Goal: Task Accomplishment & Management: Manage account settings

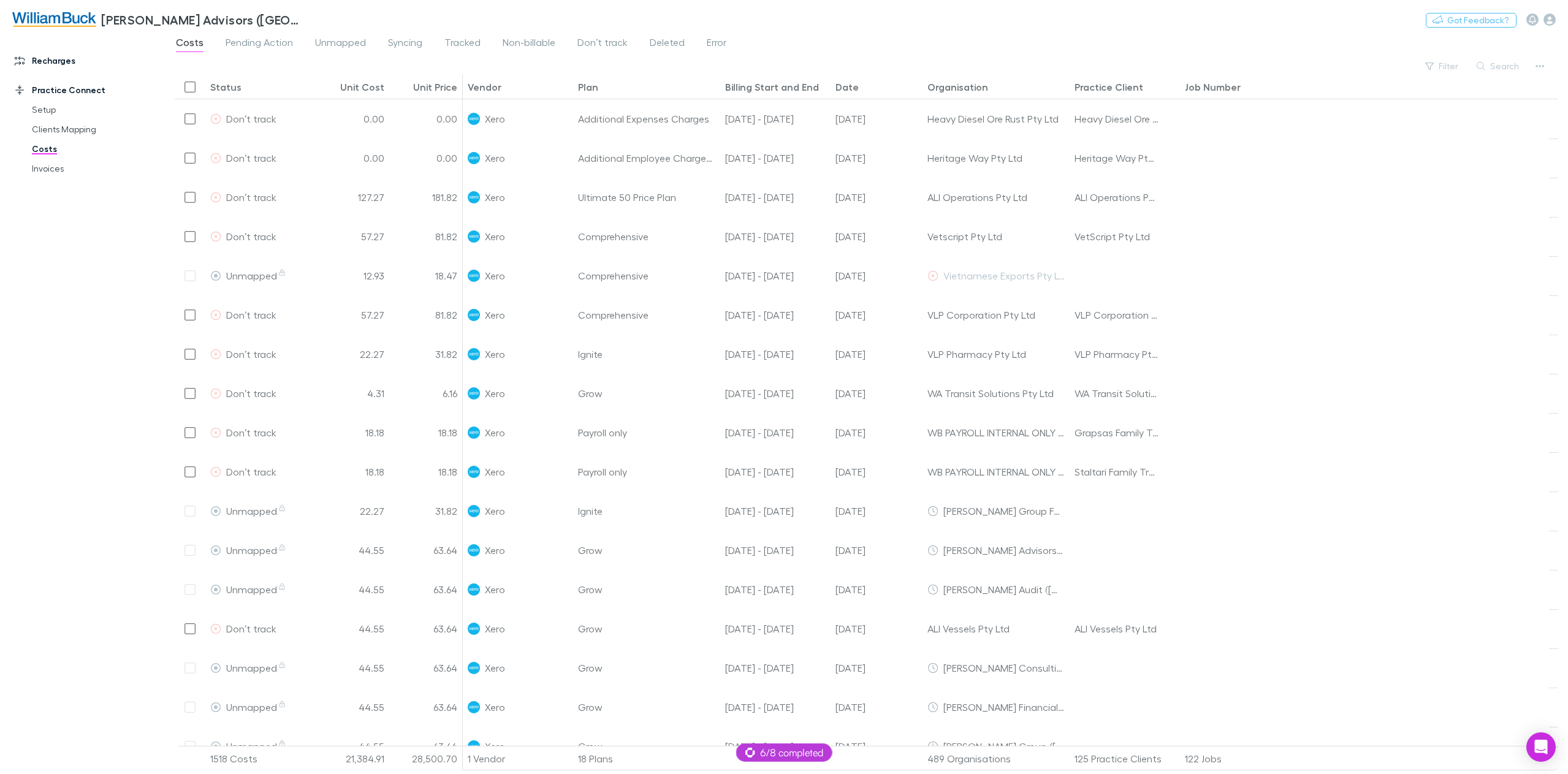
drag, startPoint x: 0, startPoint y: 0, endPoint x: 63, endPoint y: 61, distance: 87.7
click at [63, 61] on link "Recharges" at bounding box center [87, 60] width 169 height 20
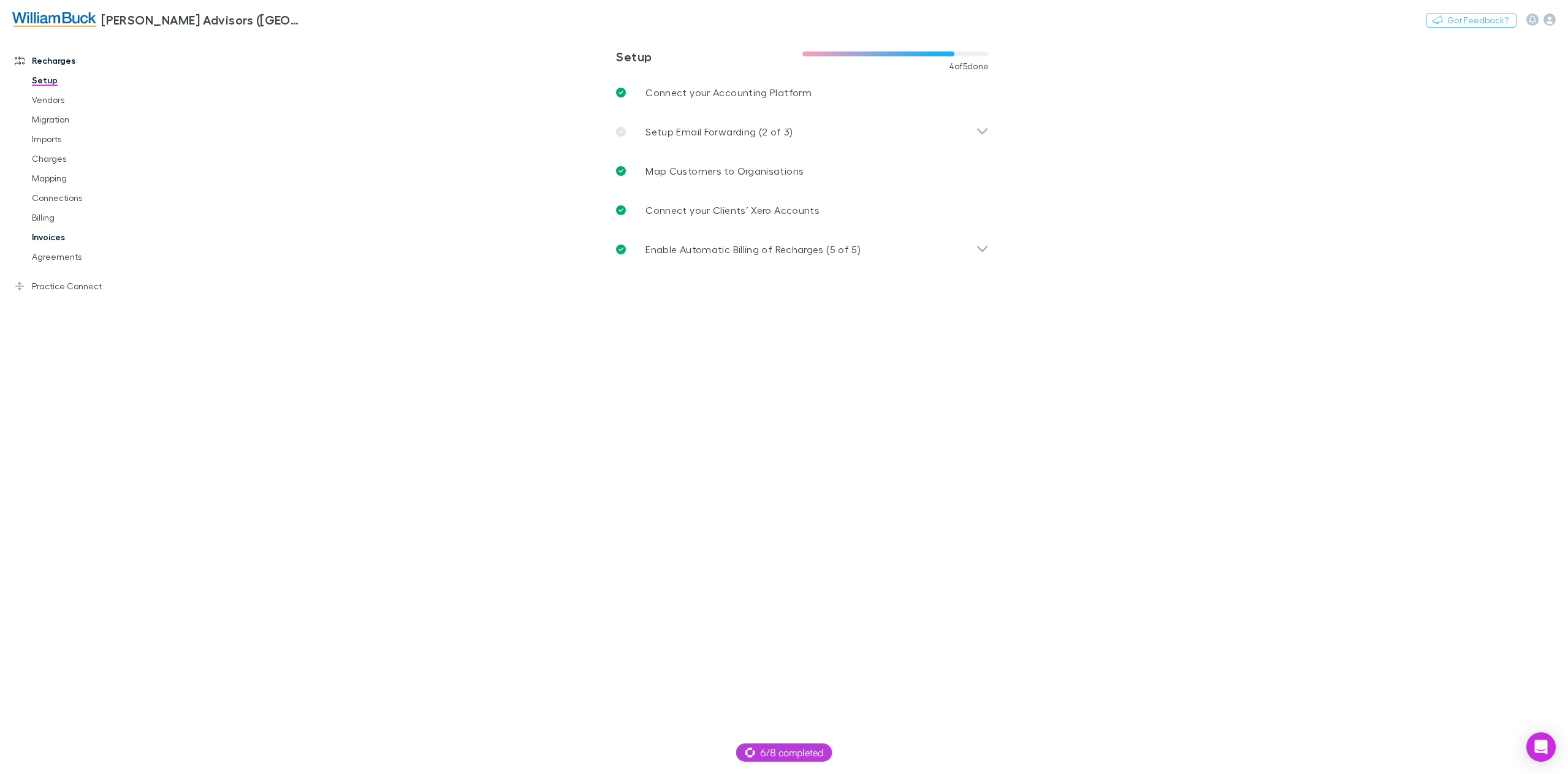
click at [56, 235] on link "Invoices" at bounding box center [95, 236] width 152 height 20
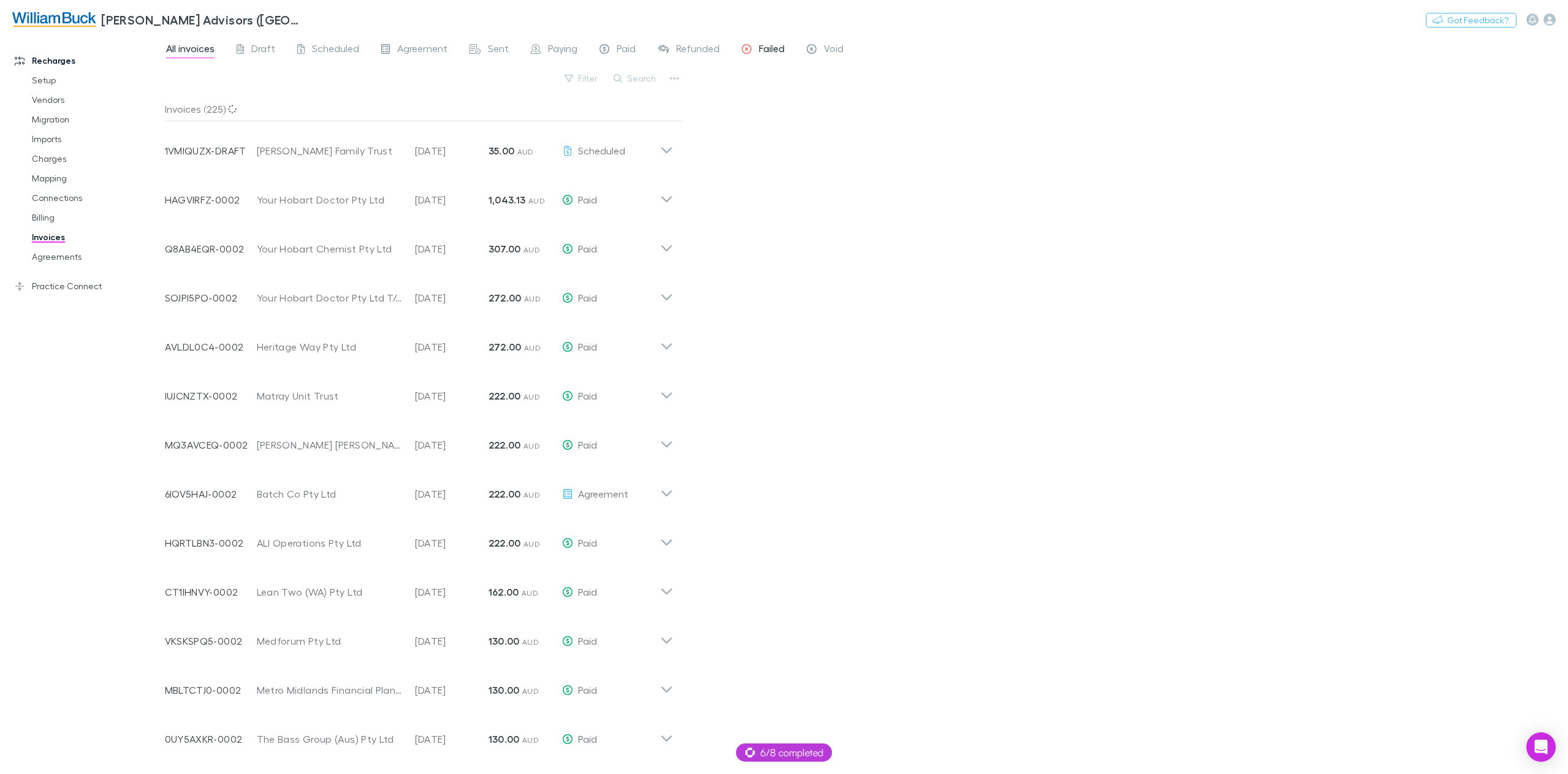
click at [773, 46] on span "Failed" at bounding box center [772, 50] width 26 height 16
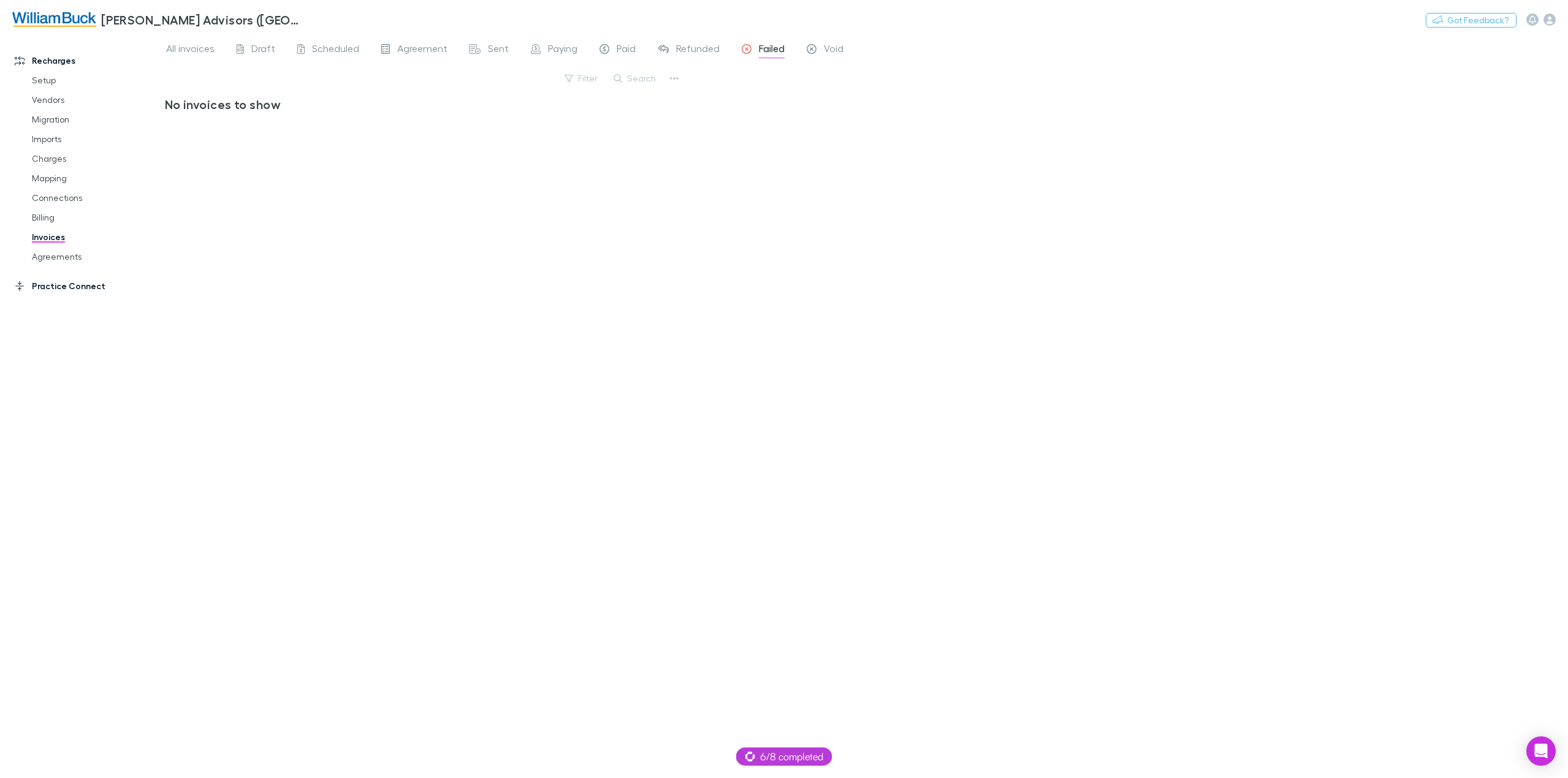
click at [70, 285] on link "Practice Connect" at bounding box center [87, 286] width 169 height 20
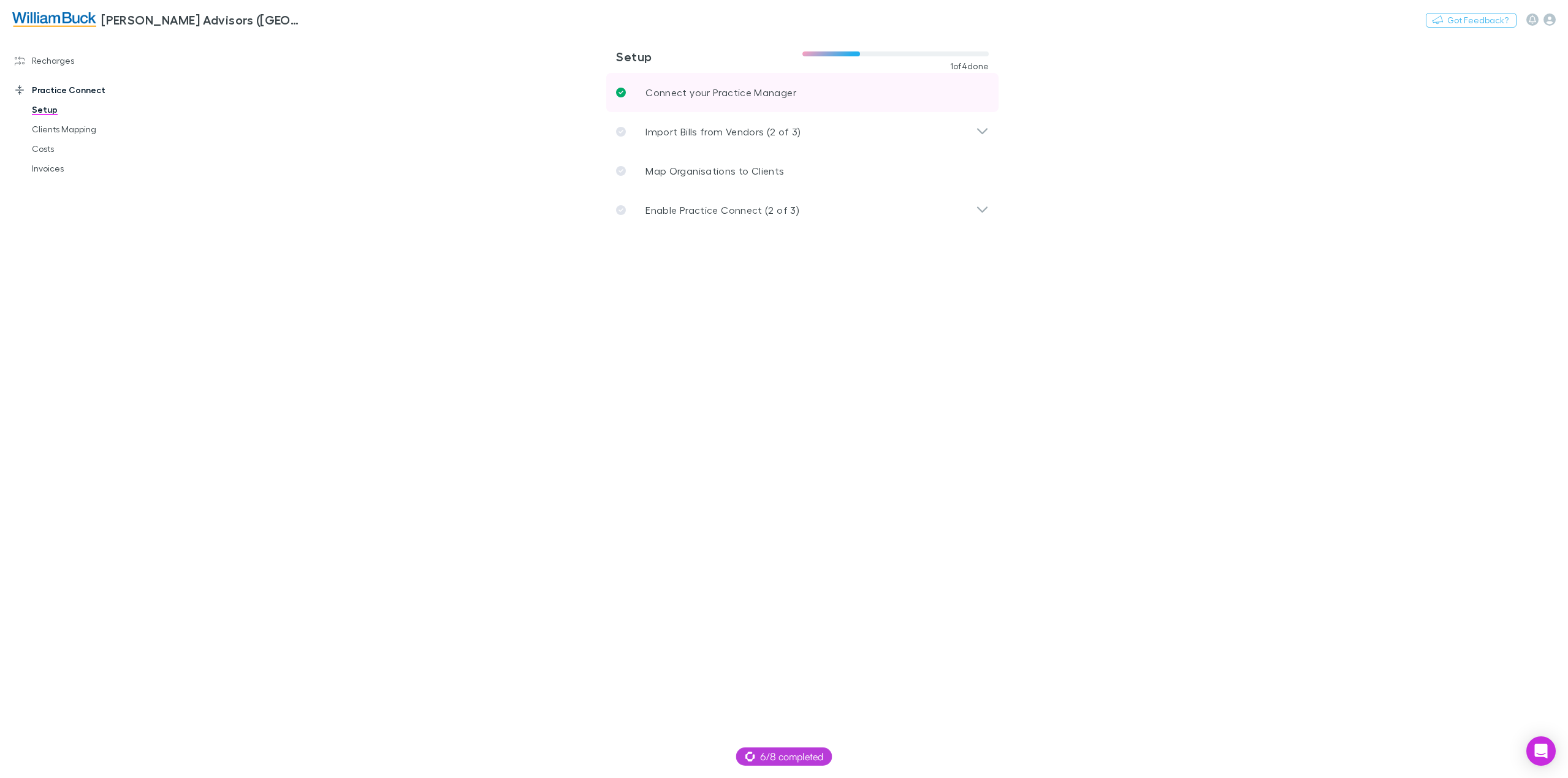
click at [722, 87] on p "Connect your Practice Manager" at bounding box center [721, 92] width 151 height 14
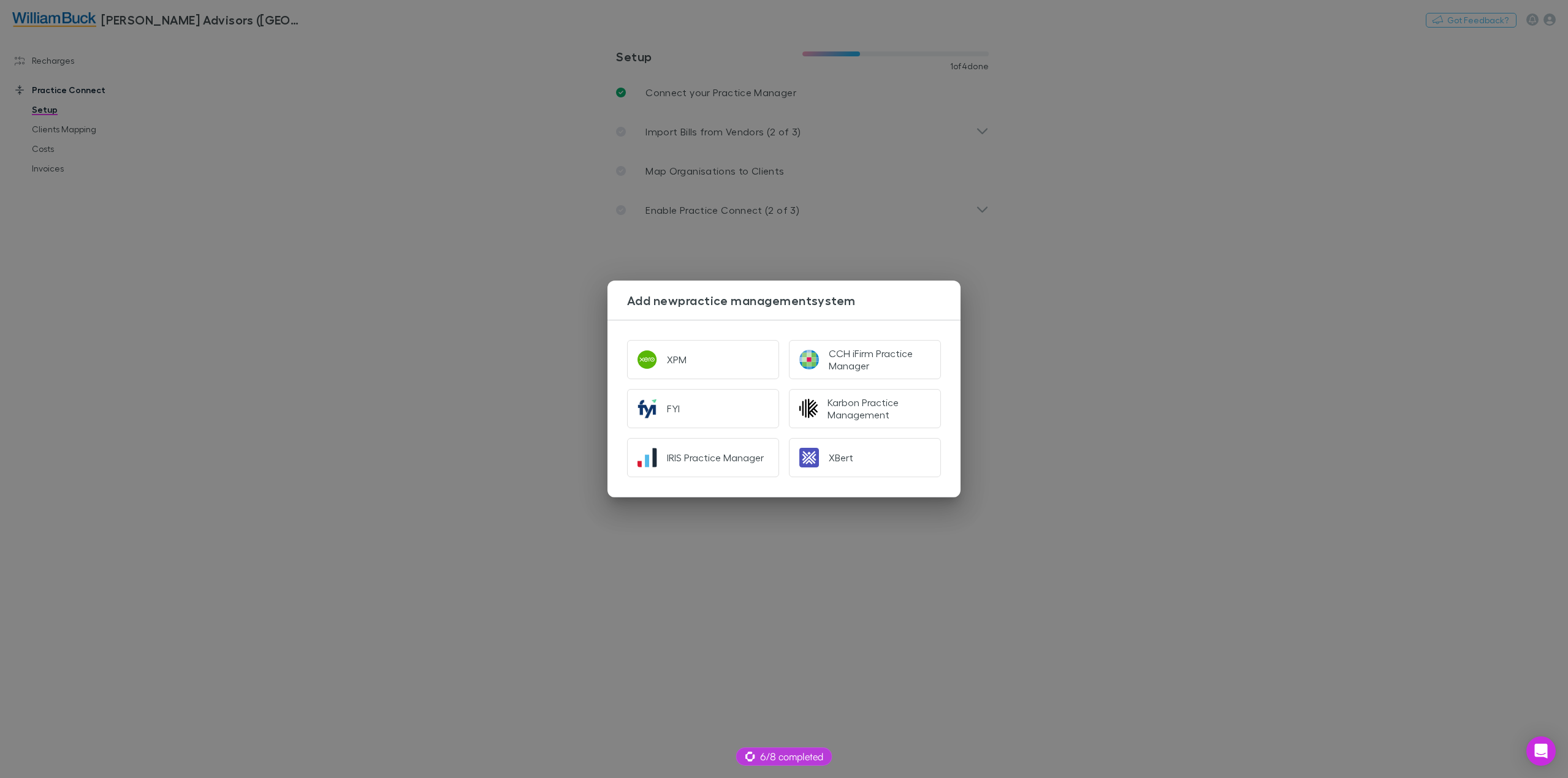
click at [1196, 334] on div "Add new practice management system XPM CCH iFirm Practice Manager FYI Karbon Pr…" at bounding box center [784, 389] width 1568 height 778
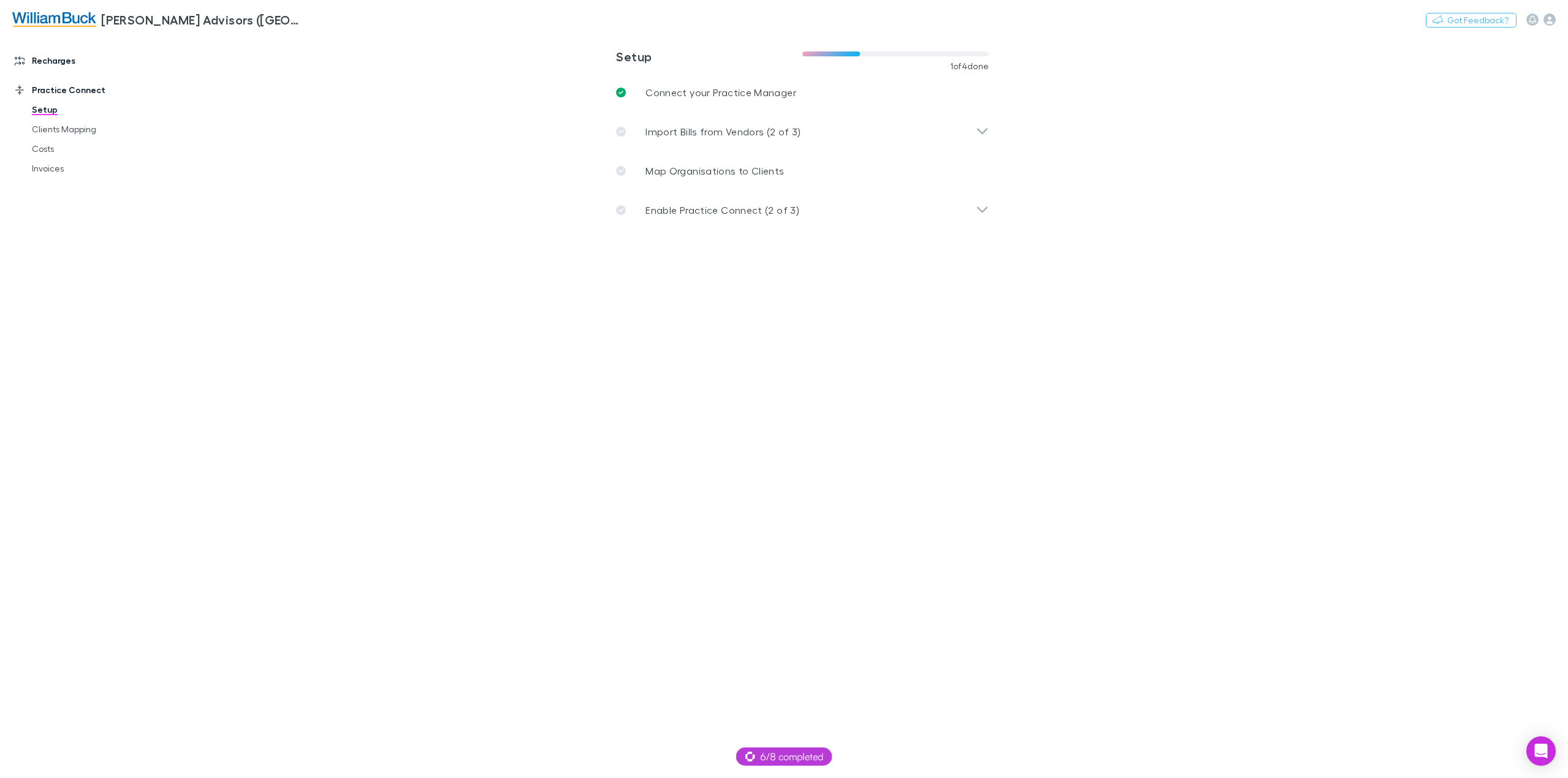
click at [52, 61] on link "Recharges" at bounding box center [87, 60] width 169 height 20
click at [68, 251] on link "Agreements" at bounding box center [95, 256] width 152 height 20
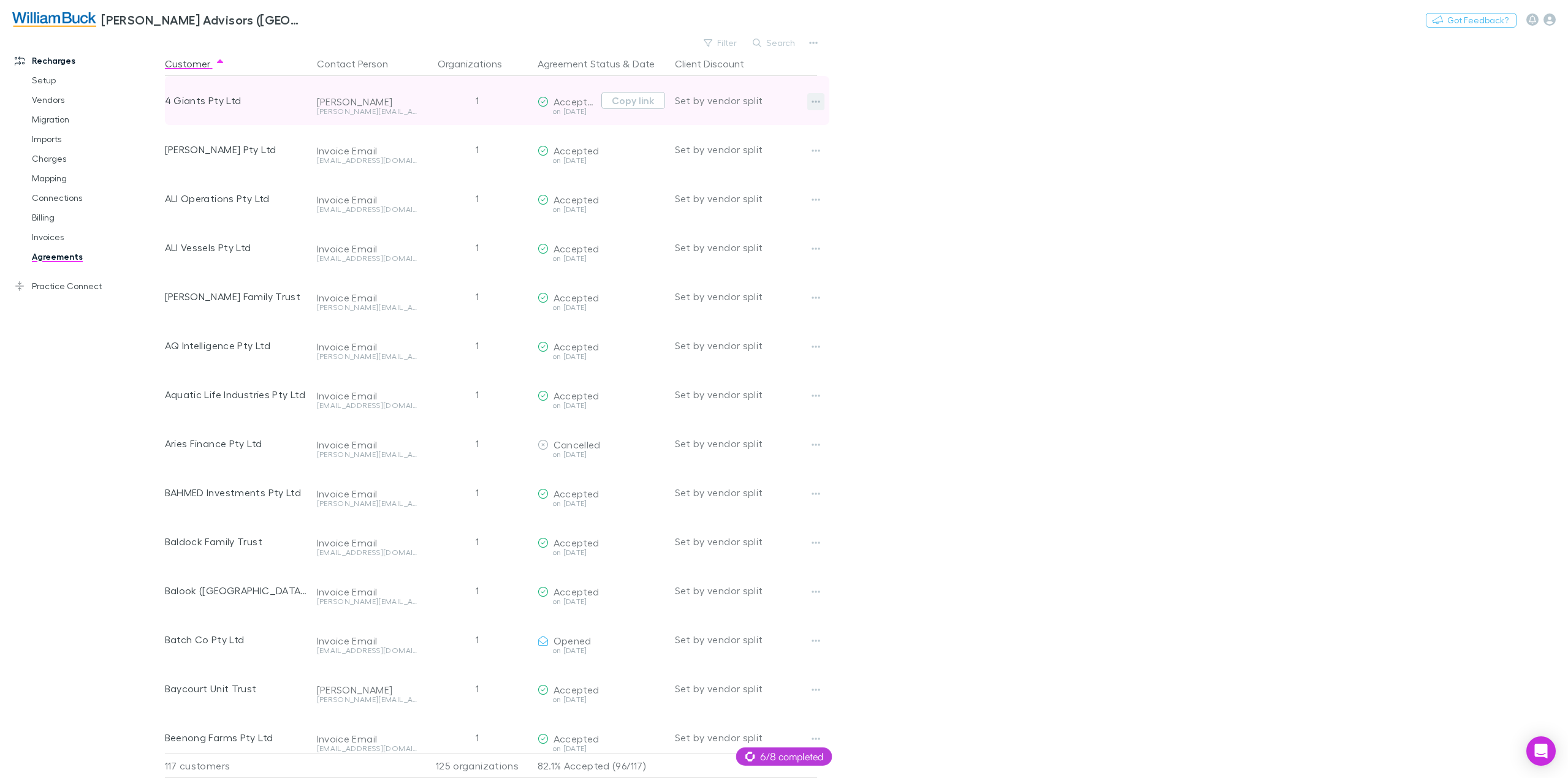
click at [818, 100] on icon "button" at bounding box center [815, 102] width 9 height 10
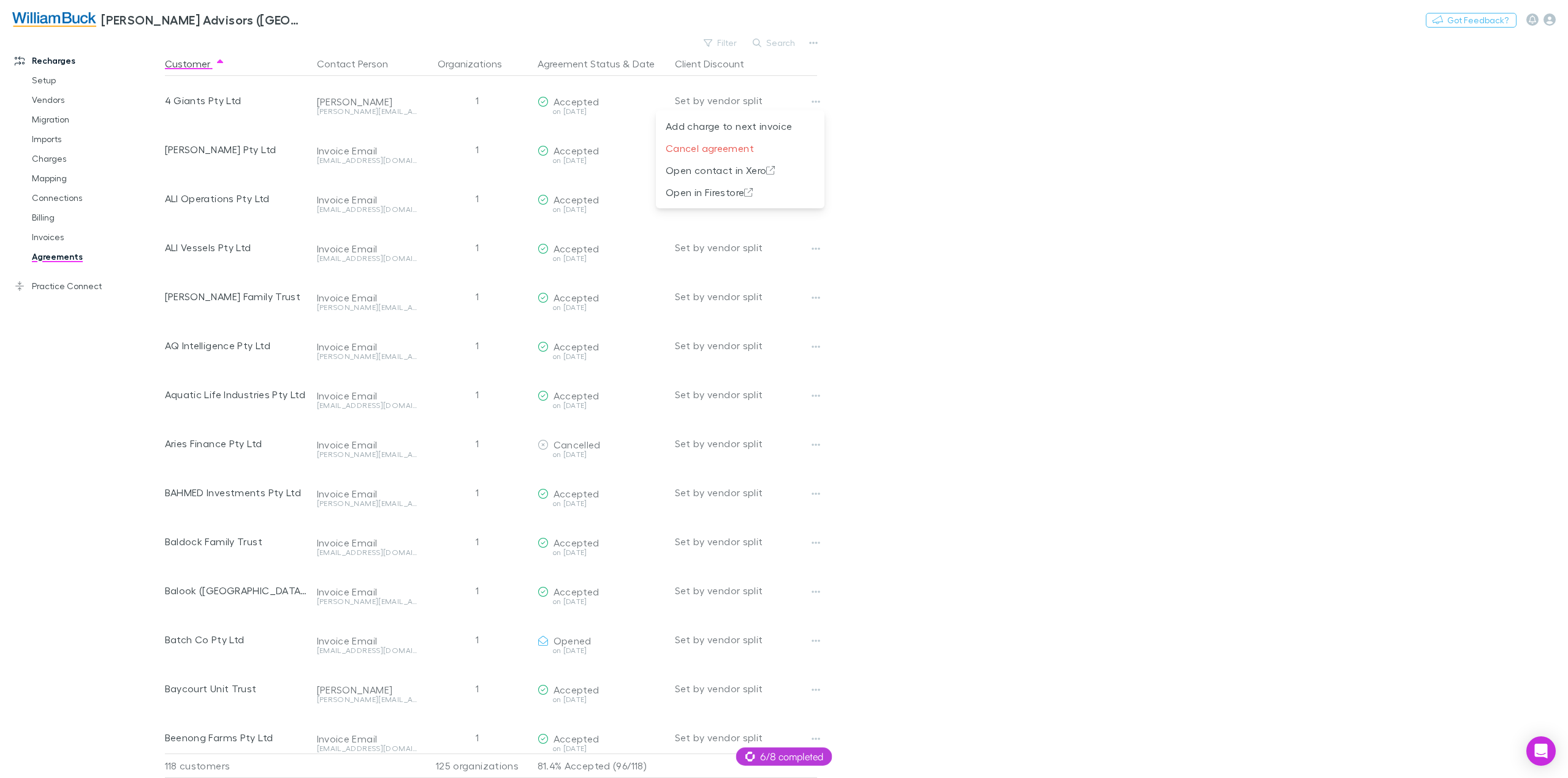
click at [319, 20] on div at bounding box center [784, 389] width 1568 height 778
click at [355, 19] on button "Switch company" at bounding box center [357, 19] width 81 height 14
type input "****"
click at [371, 80] on p "Lucicharge" at bounding box center [352, 72] width 51 height 14
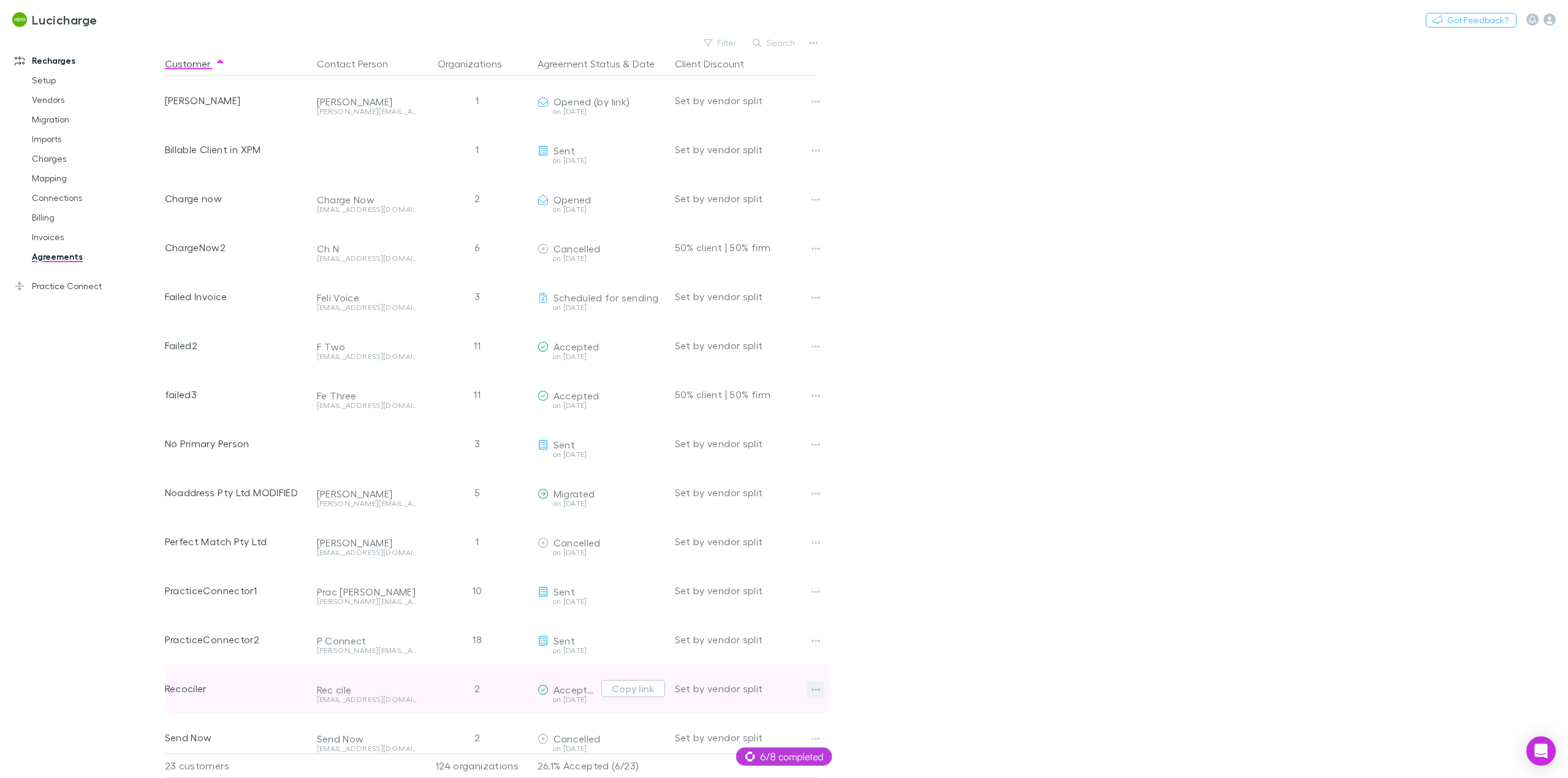
click at [817, 690] on icon "button" at bounding box center [815, 690] width 9 height 10
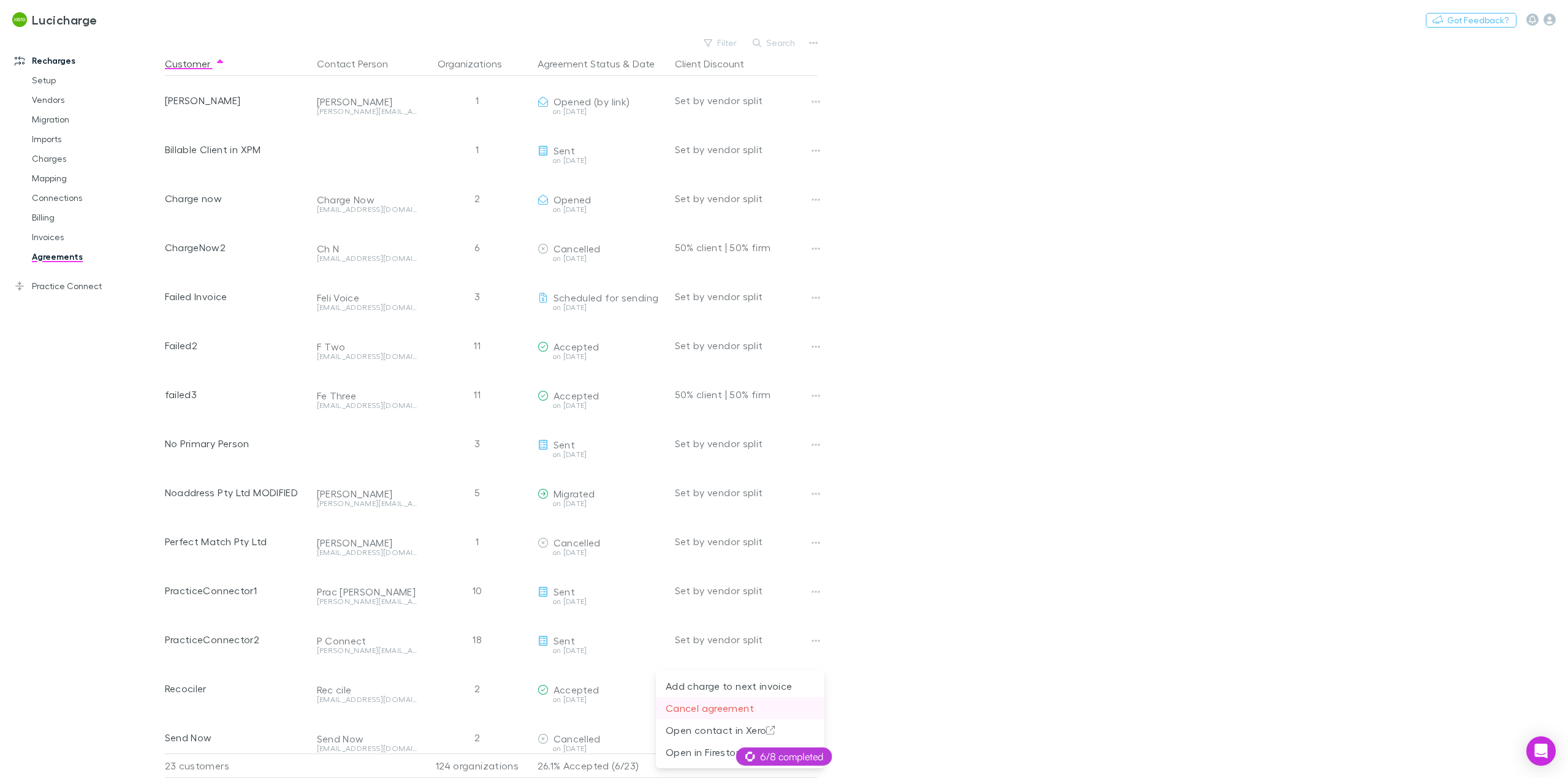
click at [768, 710] on p "Cancel agreement" at bounding box center [740, 707] width 149 height 14
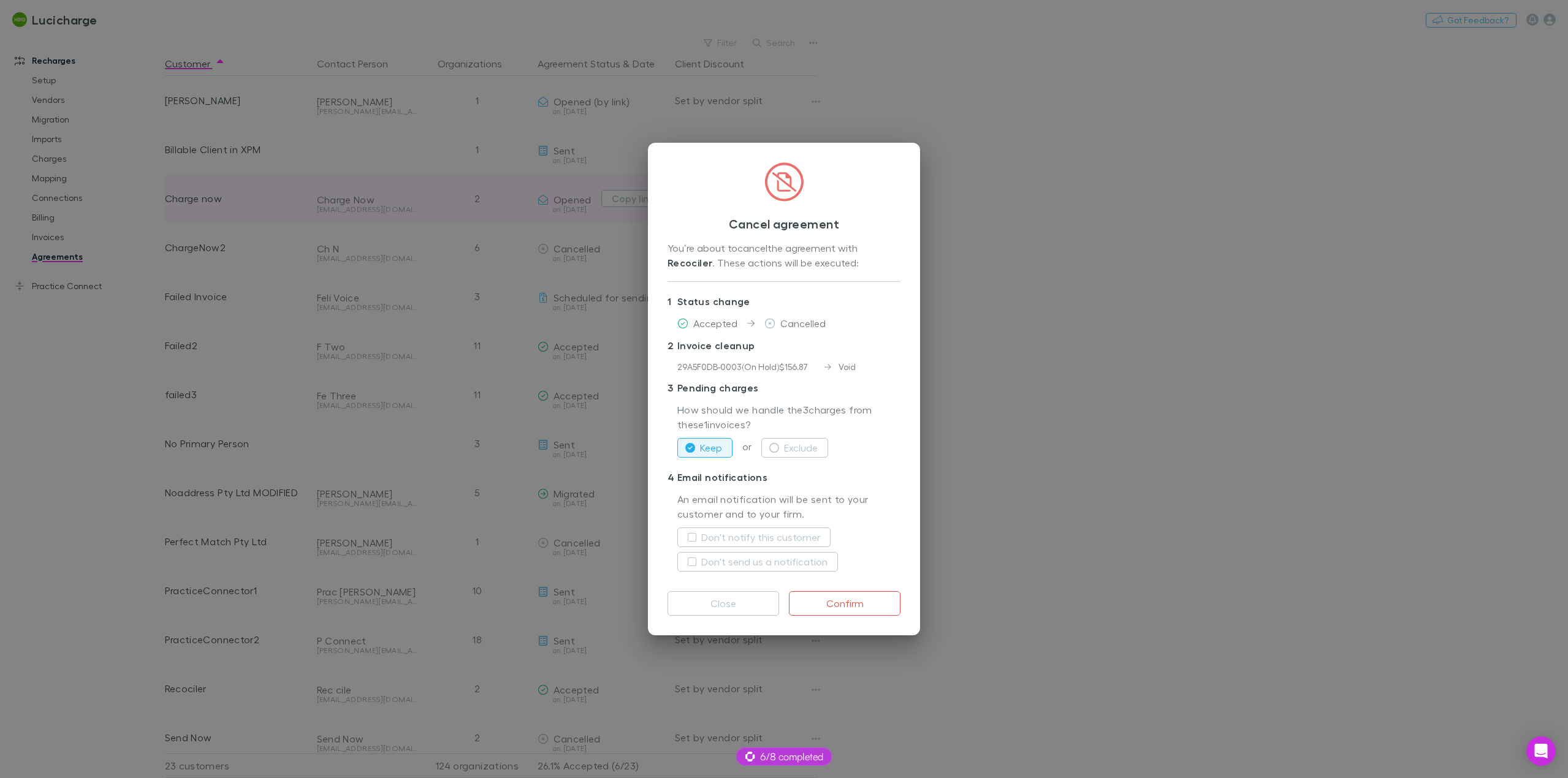
click at [454, 184] on div "Cancel agreement You’re about to cancel the agreement with Recociler . These ac…" at bounding box center [784, 389] width 1568 height 778
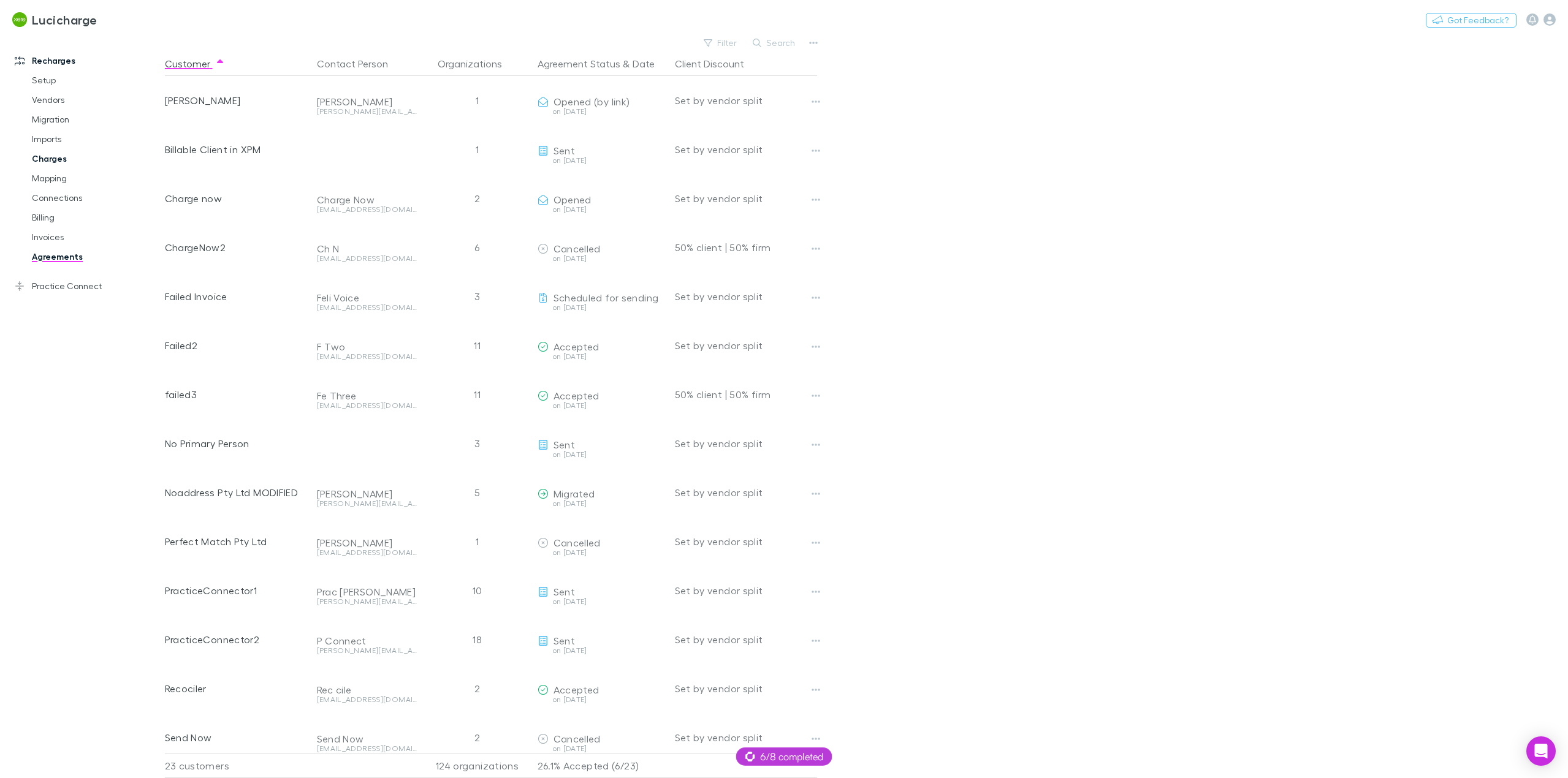
click at [71, 155] on link "Charges" at bounding box center [95, 158] width 152 height 20
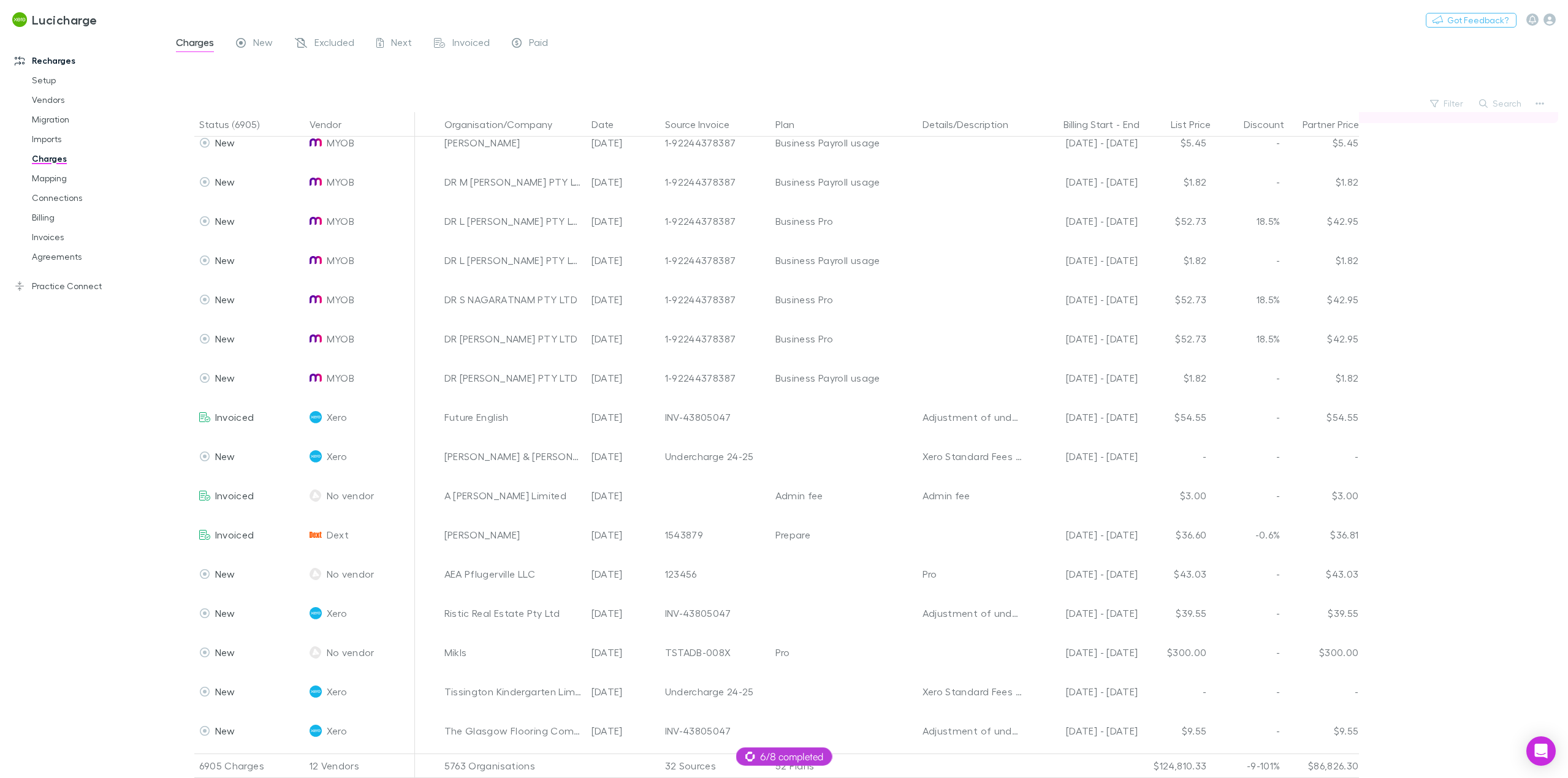
scroll to position [1348, 0]
click at [264, 46] on span "New" at bounding box center [262, 44] width 20 height 16
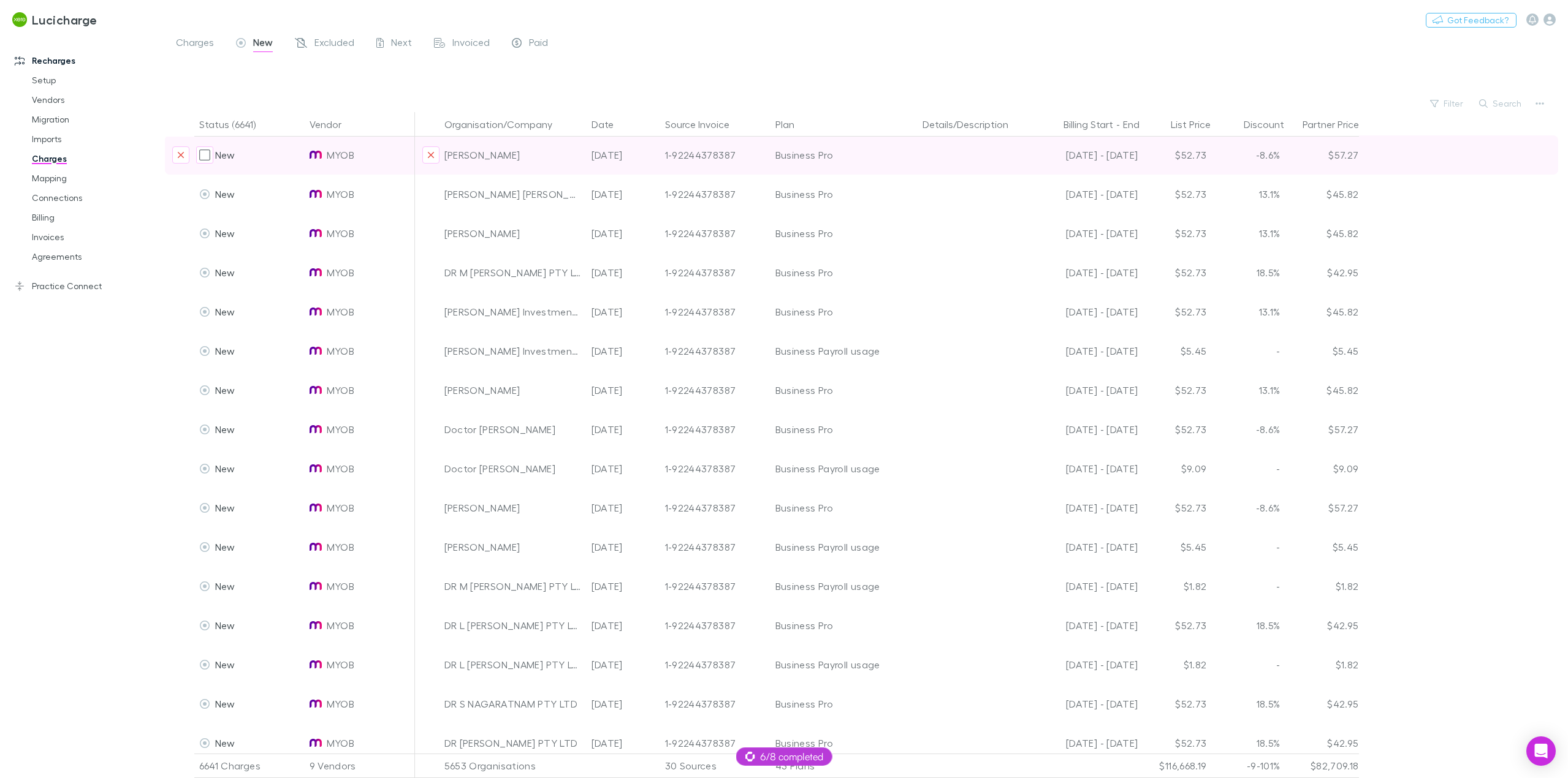
scroll to position [841, 0]
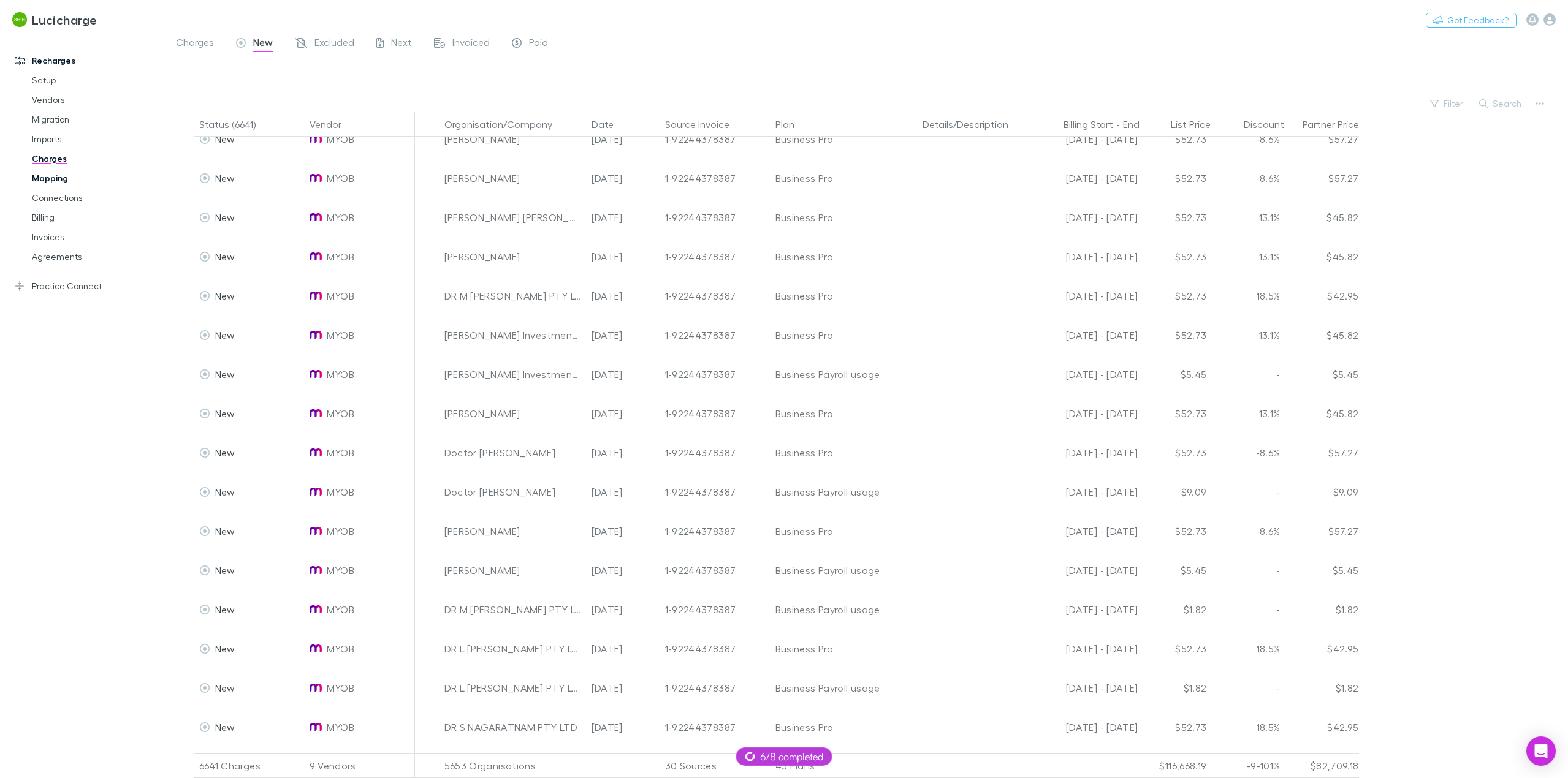
click at [64, 177] on link "Mapping" at bounding box center [95, 178] width 152 height 20
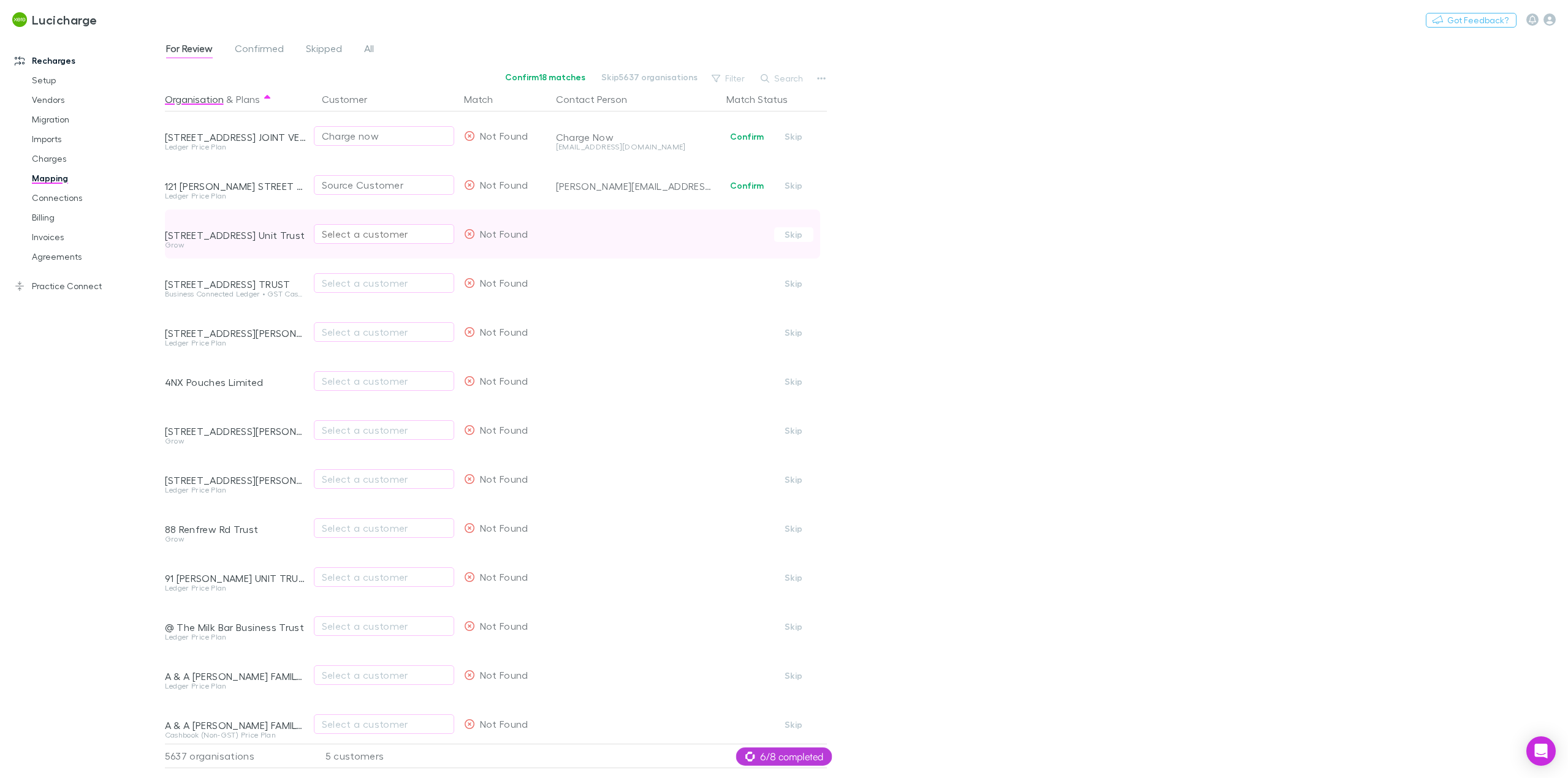
click at [357, 233] on div "Select a customer" at bounding box center [383, 234] width 124 height 14
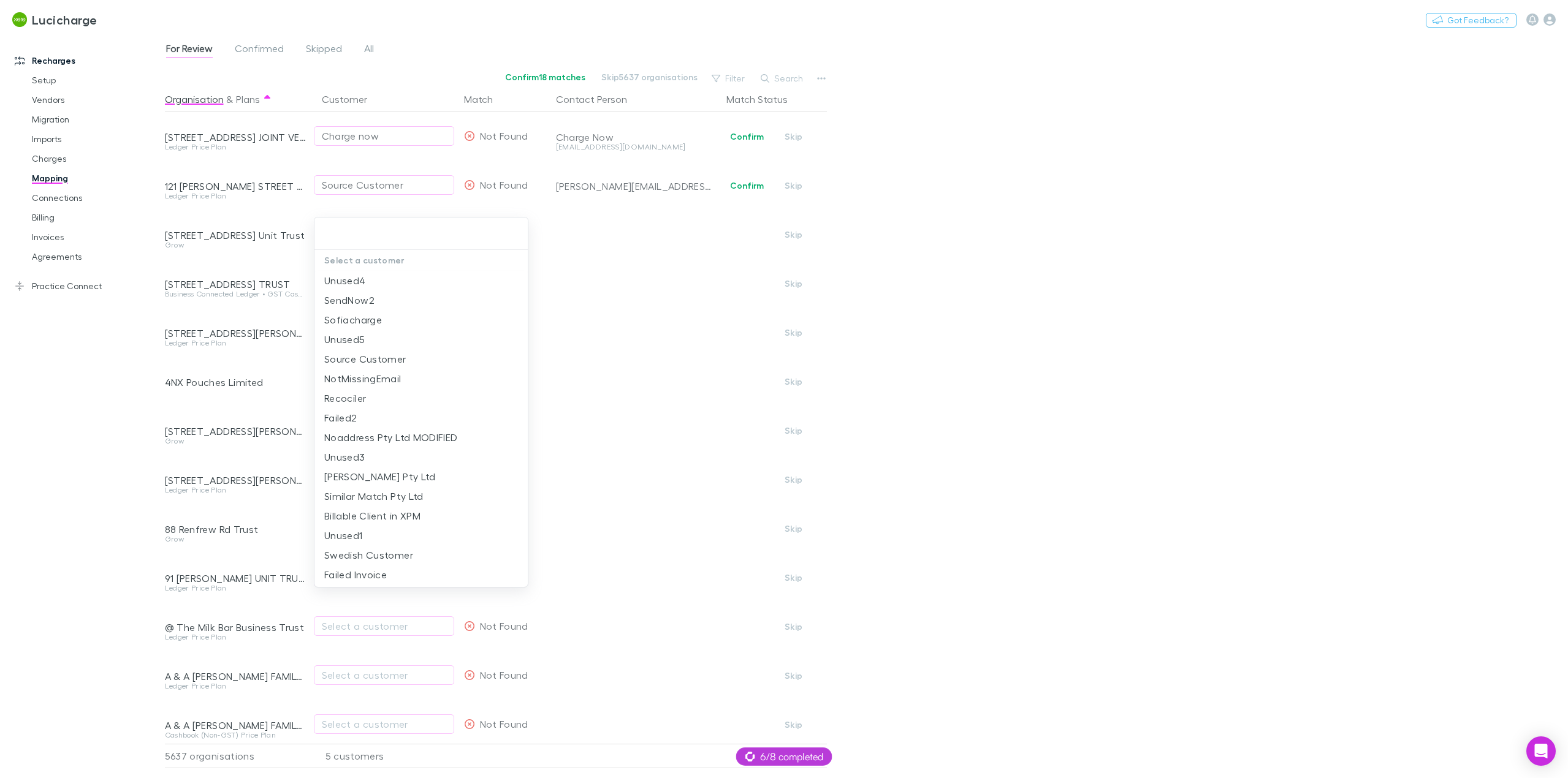
click at [105, 476] on div at bounding box center [784, 389] width 1568 height 778
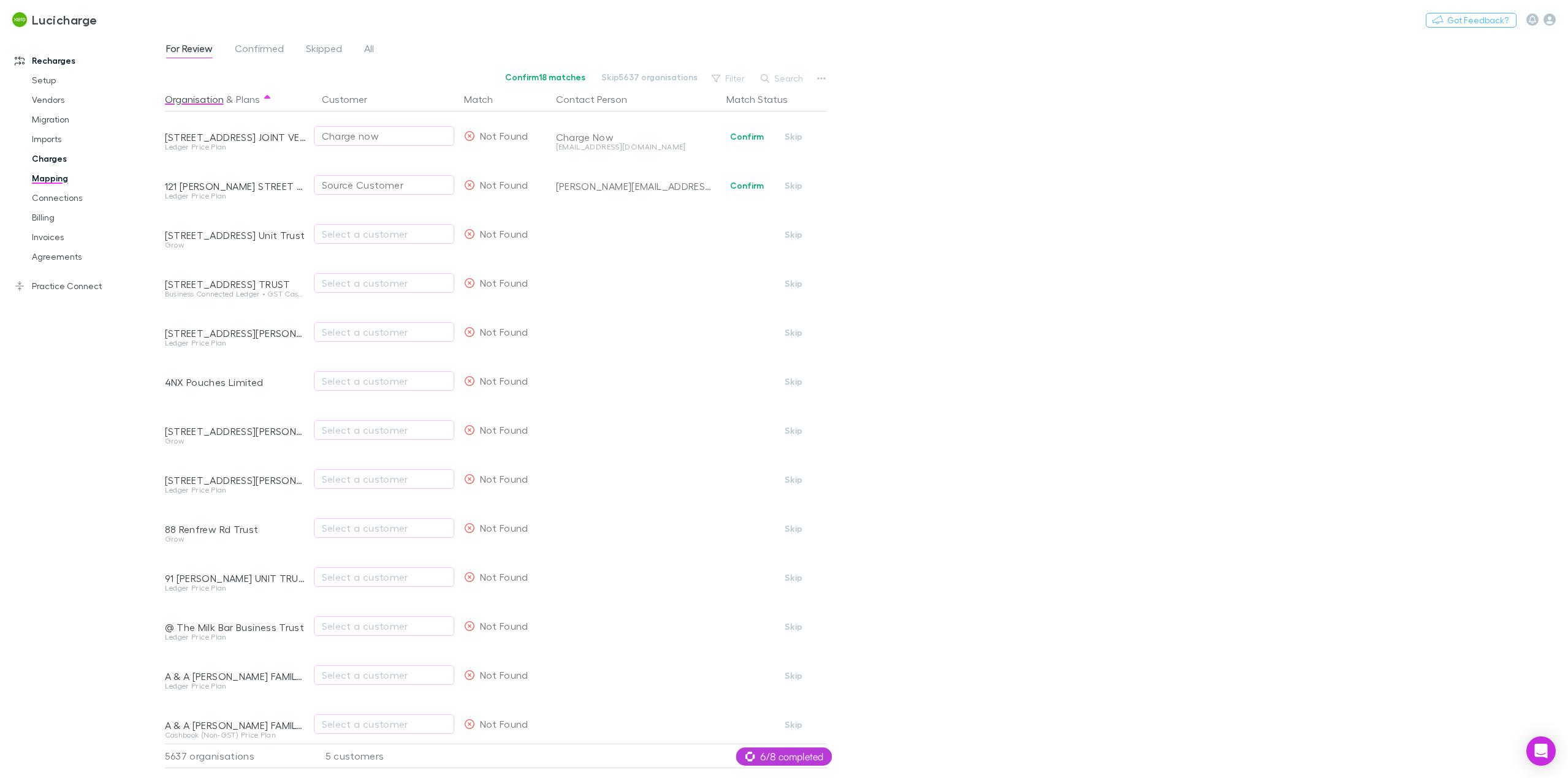
click at [62, 163] on link "Charges" at bounding box center [95, 158] width 152 height 20
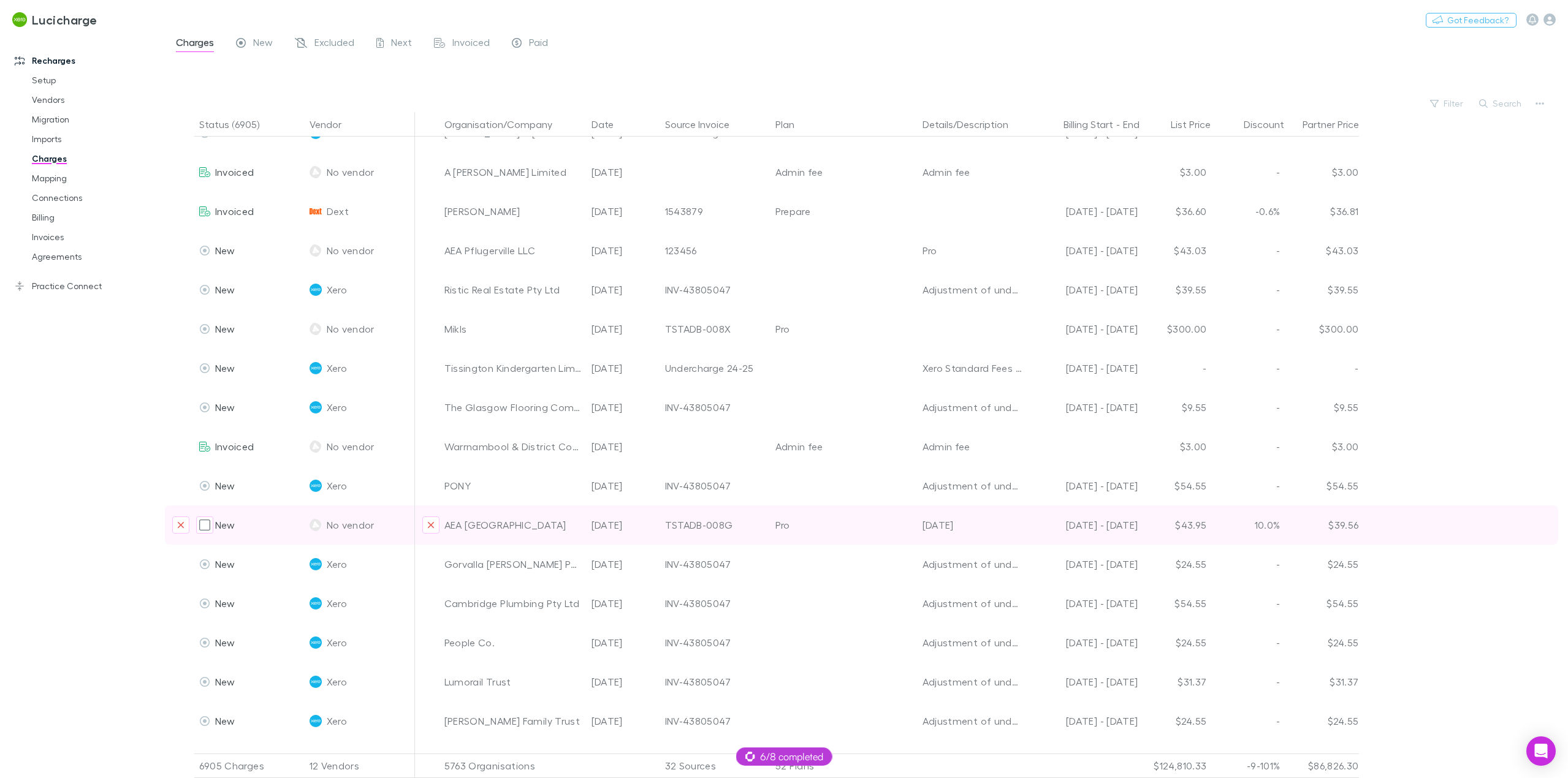
scroll to position [1900, 0]
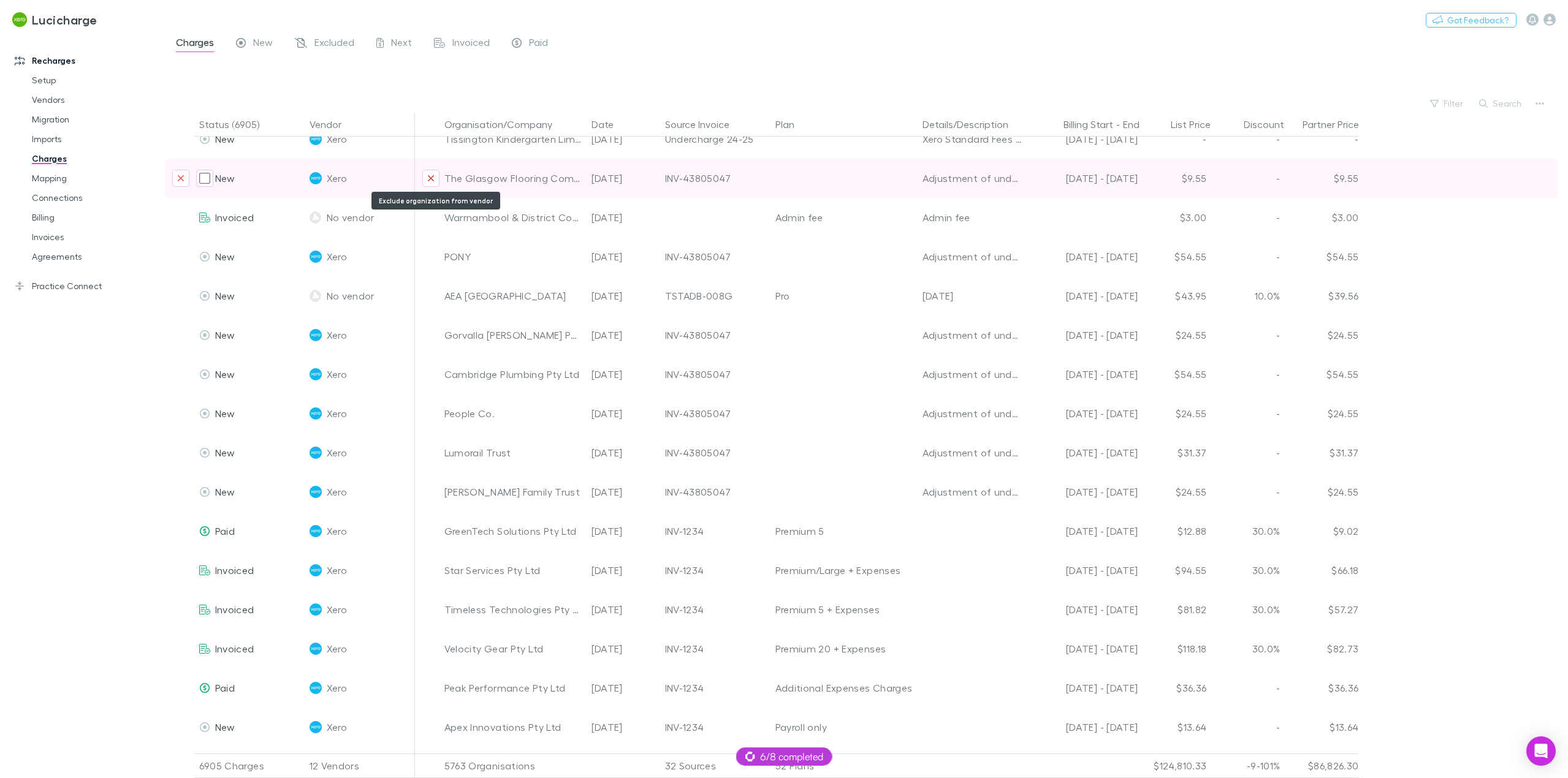
click at [430, 174] on icon "Exclude organization from vendor" at bounding box center [431, 178] width 8 height 10
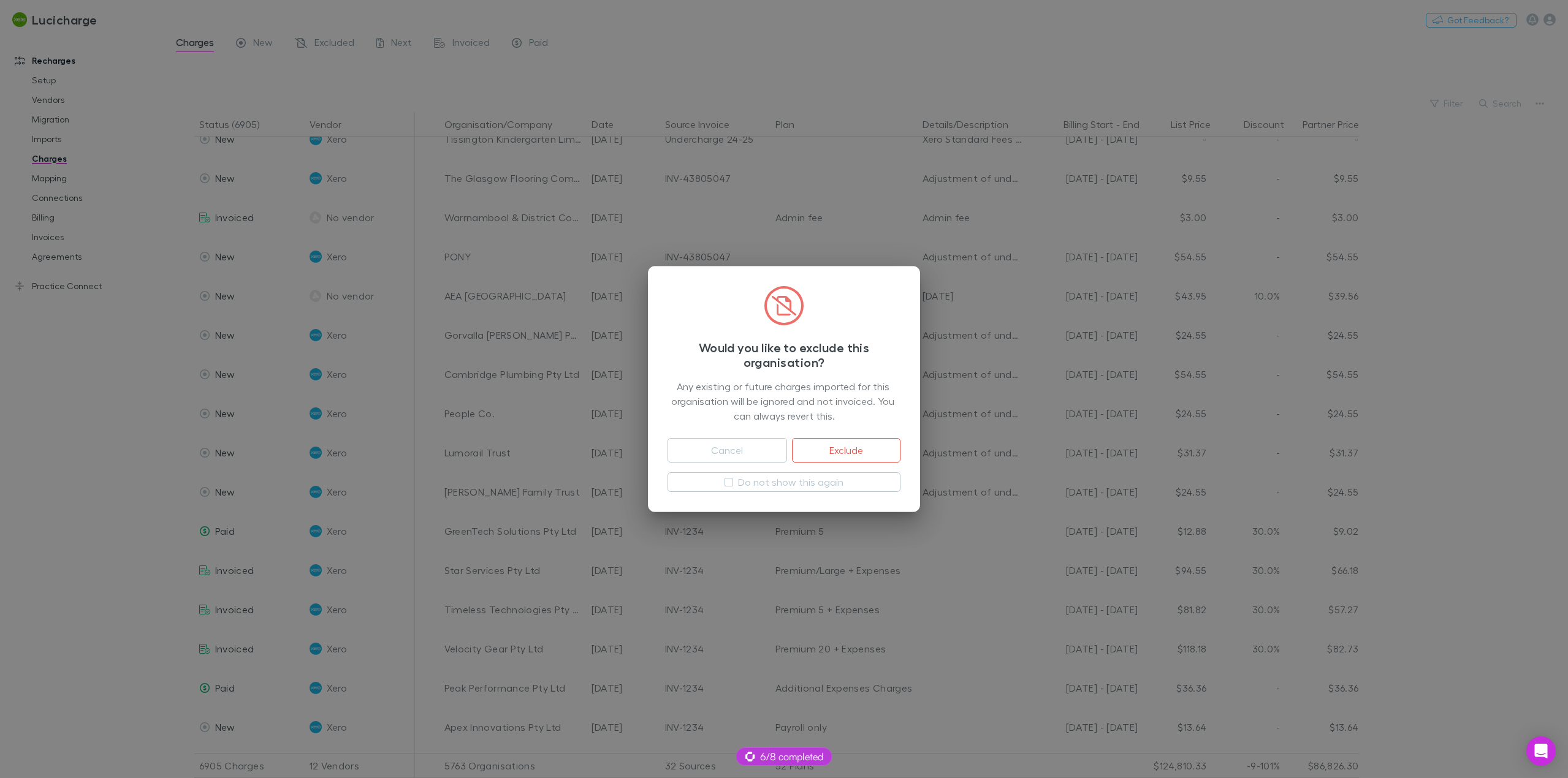
click at [150, 438] on div "Would you like to exclude this organisation? Any existing or future charges imp…" at bounding box center [784, 389] width 1568 height 778
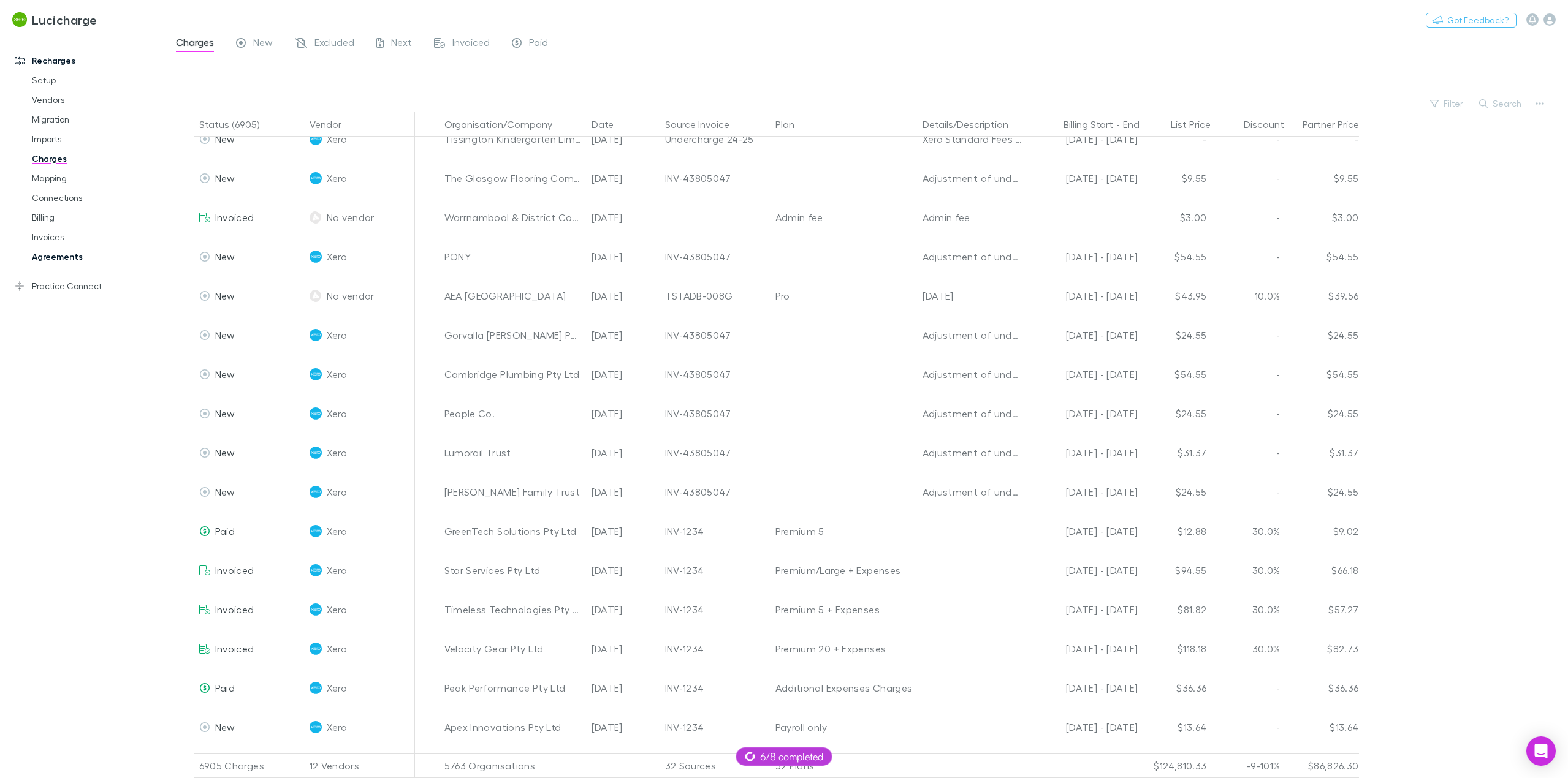
click at [55, 254] on link "Agreements" at bounding box center [95, 256] width 152 height 20
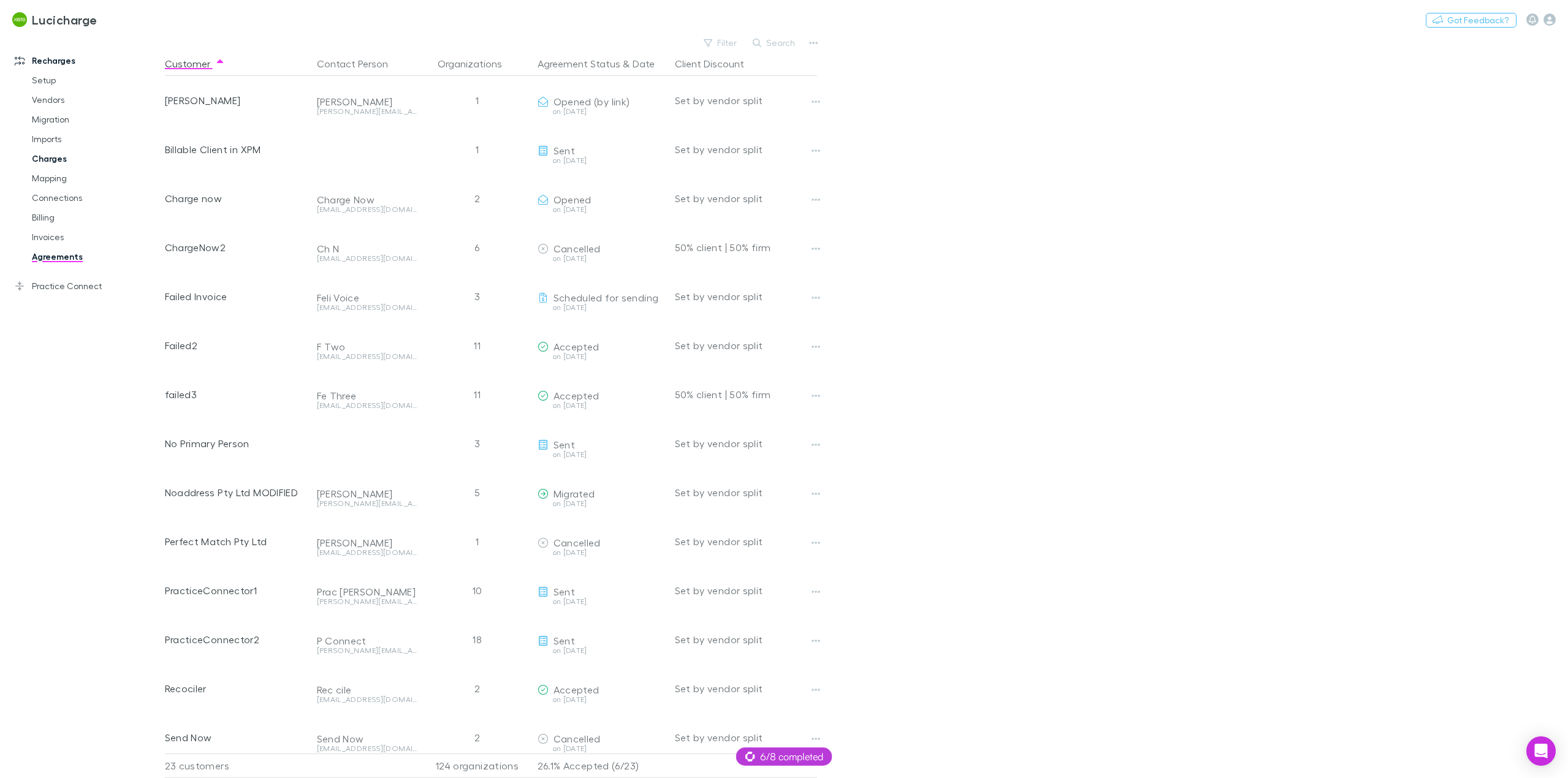
click at [52, 163] on link "Charges" at bounding box center [95, 158] width 152 height 20
